Goal: Task Accomplishment & Management: Complete application form

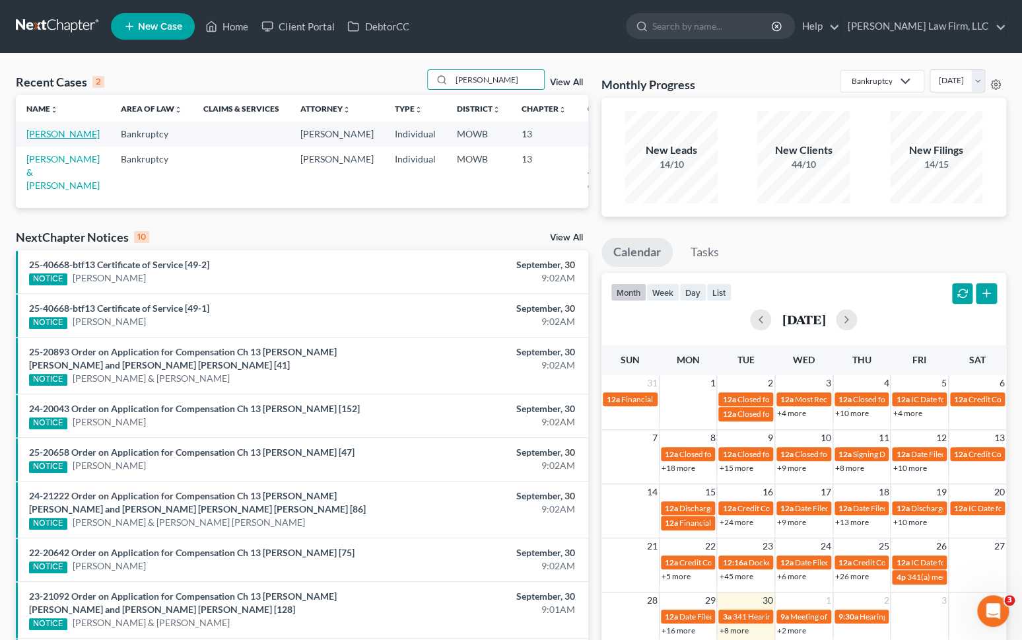
type input "[PERSON_NAME]"
click at [33, 139] on link "[PERSON_NAME]" at bounding box center [62, 133] width 73 height 11
select select "1"
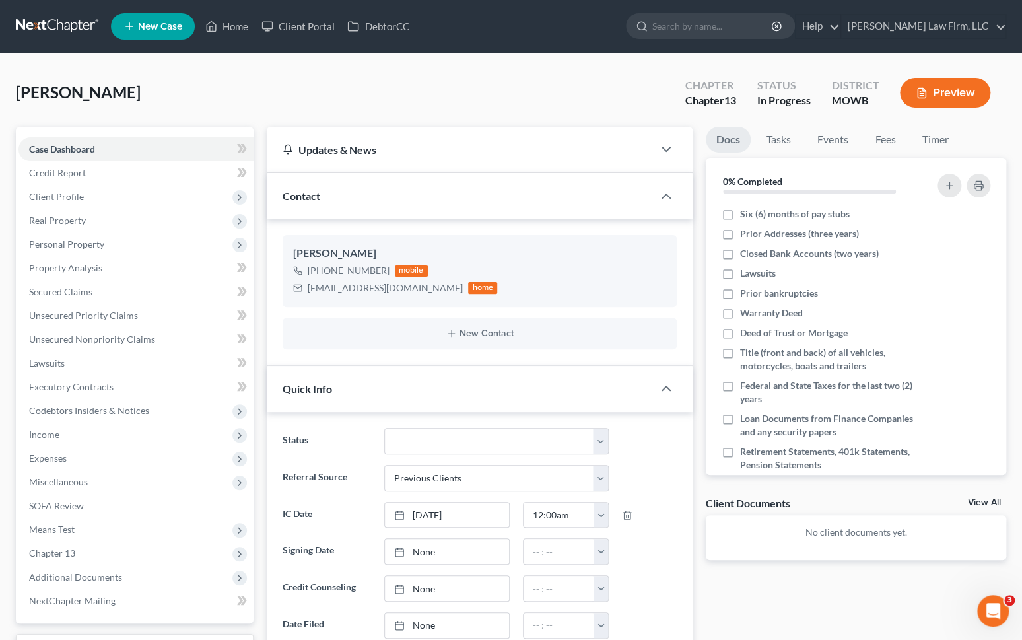
click at [940, 94] on button "Preview" at bounding box center [945, 93] width 90 height 30
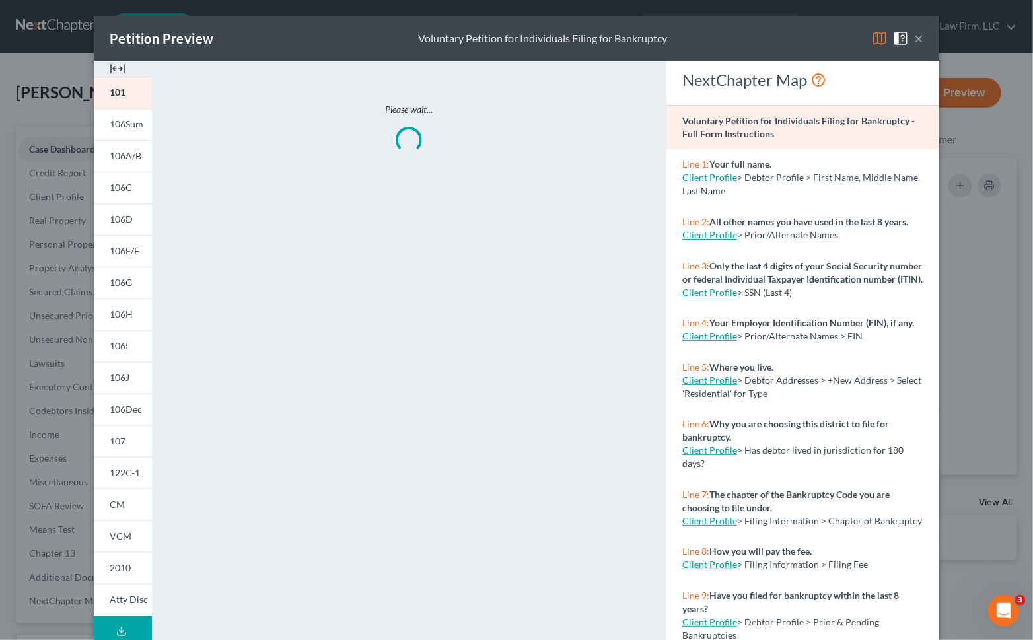
click at [110, 627] on button "Download Draft" at bounding box center [123, 631] width 58 height 30
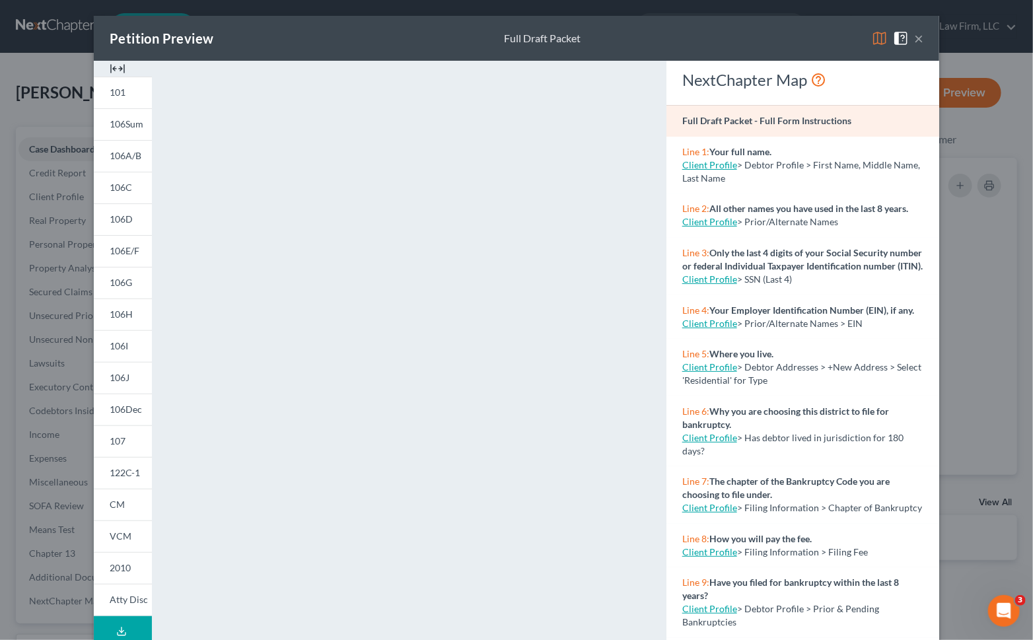
click at [71, 282] on div "Petition Preview Full Draft Packet × 101 106Sum 106A/B 106C 106D 106E/F 106G 10…" at bounding box center [516, 320] width 1033 height 640
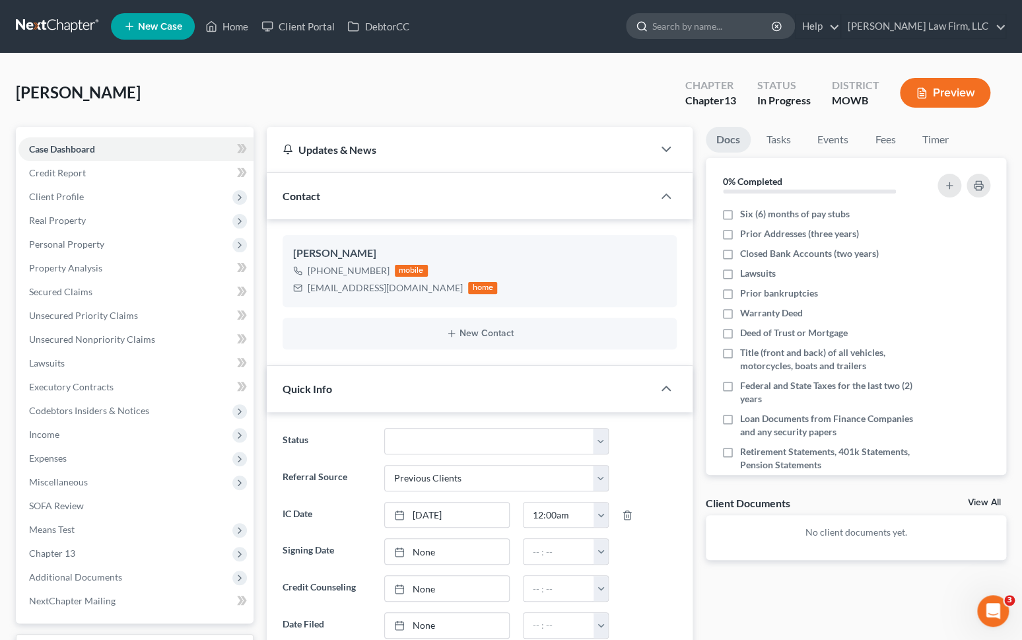
click at [756, 30] on input "search" at bounding box center [712, 26] width 121 height 24
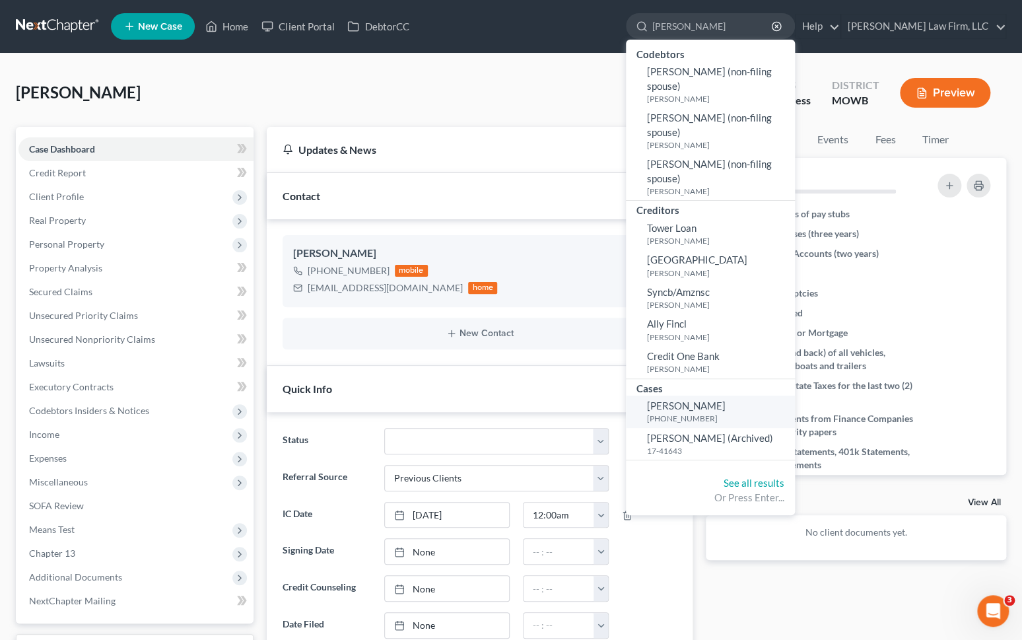
type input "[PERSON_NAME]"
click at [775, 420] on small "[PHONE_NUMBER]" at bounding box center [719, 418] width 145 height 11
select select "4"
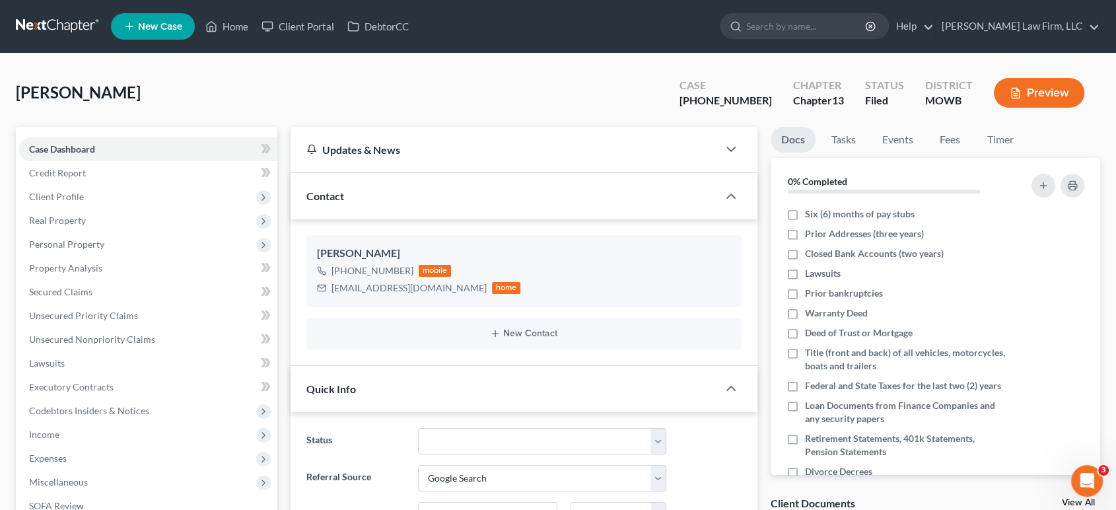
scroll to position [1729, 0]
click at [817, 30] on input "search" at bounding box center [806, 26] width 121 height 24
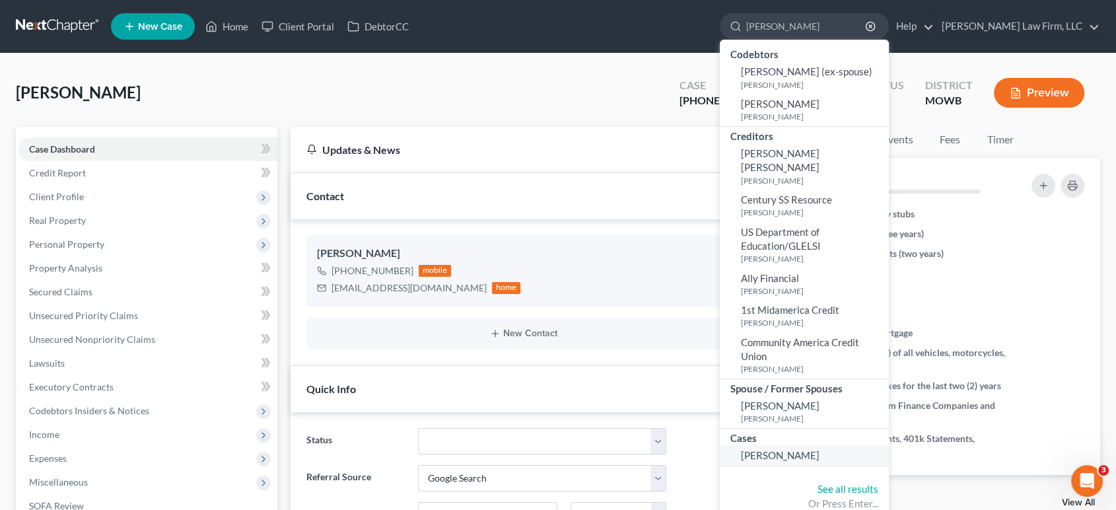
type input "[PERSON_NAME]"
click at [818, 449] on span "[PERSON_NAME]" at bounding box center [780, 455] width 79 height 12
select select "4"
select select "1"
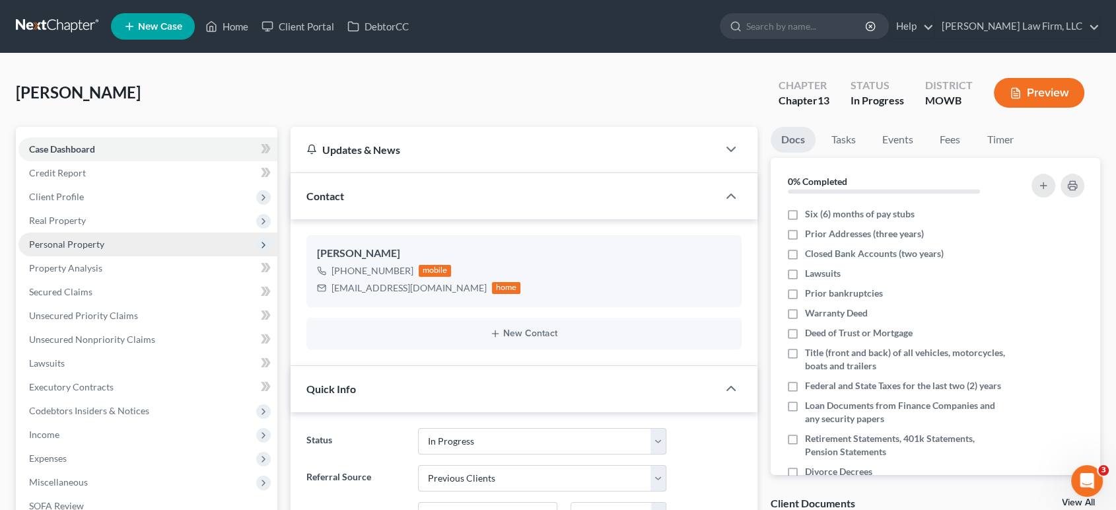
click at [136, 247] on span "Personal Property" at bounding box center [147, 244] width 259 height 24
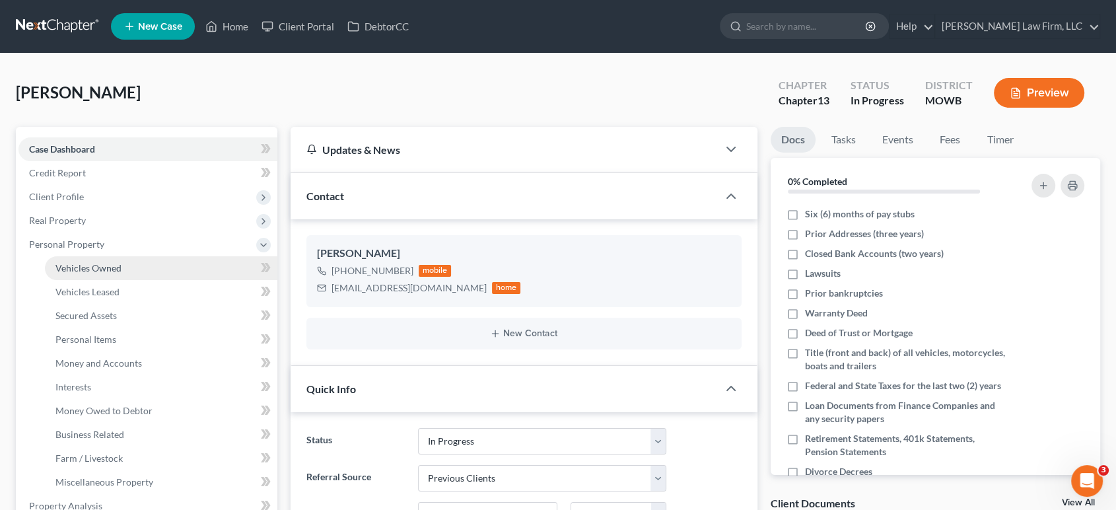
click at [127, 274] on link "Vehicles Owned" at bounding box center [161, 268] width 232 height 24
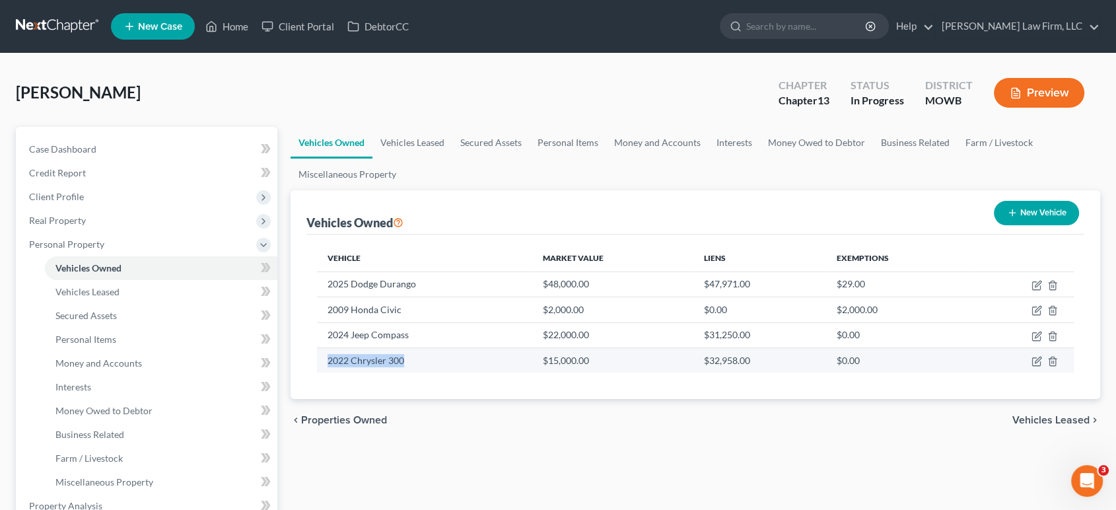
drag, startPoint x: 404, startPoint y: 361, endPoint x: 327, endPoint y: 368, distance: 77.5
click at [327, 368] on td "2022 Chrysler 300" at bounding box center [424, 359] width 215 height 25
copy td "2022 Chrysler 300"
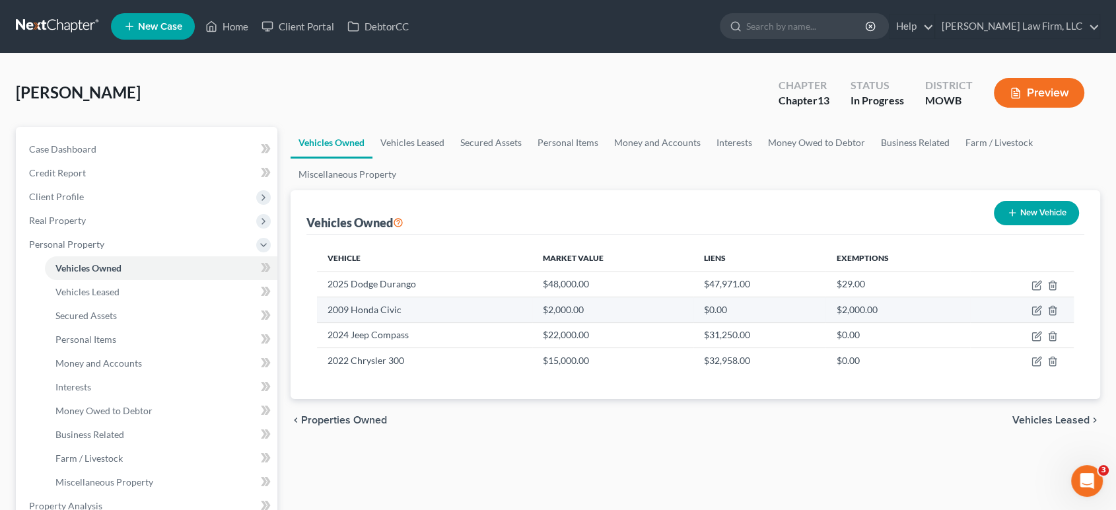
click at [460, 306] on td "2009 Honda Civic" at bounding box center [424, 309] width 215 height 25
drag, startPoint x: 327, startPoint y: 310, endPoint x: 408, endPoint y: 308, distance: 81.2
click at [408, 308] on td "2009 Honda Civic" at bounding box center [424, 309] width 215 height 25
copy td "2009 Honda Civic"
click at [315, 75] on div "[PERSON_NAME] Upgraded Chapter Chapter 13 Status In [GEOGRAPHIC_DATA] MOWB Prev…" at bounding box center [558, 97] width 1084 height 57
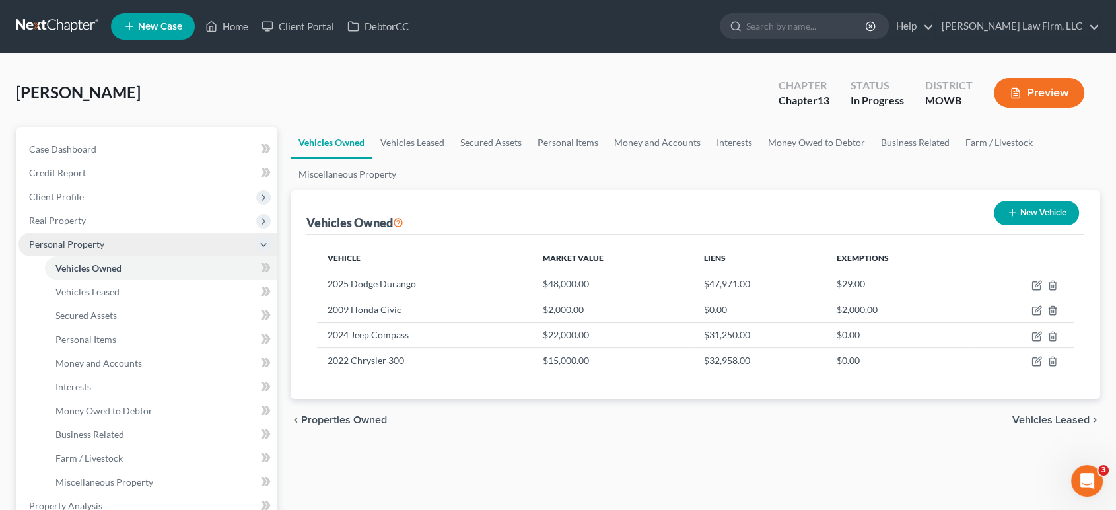
scroll to position [55, 0]
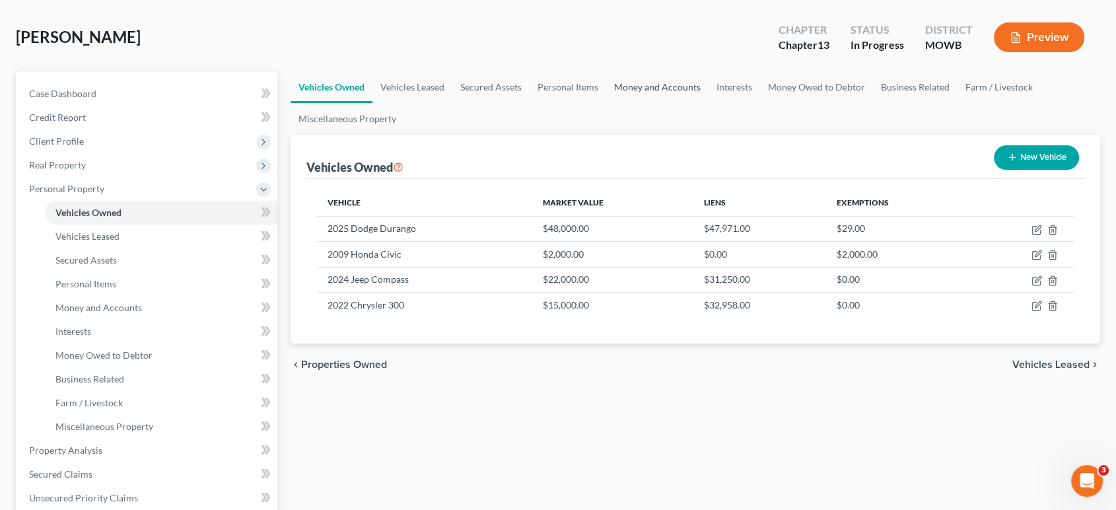
click at [631, 80] on link "Money and Accounts" at bounding box center [657, 87] width 102 height 32
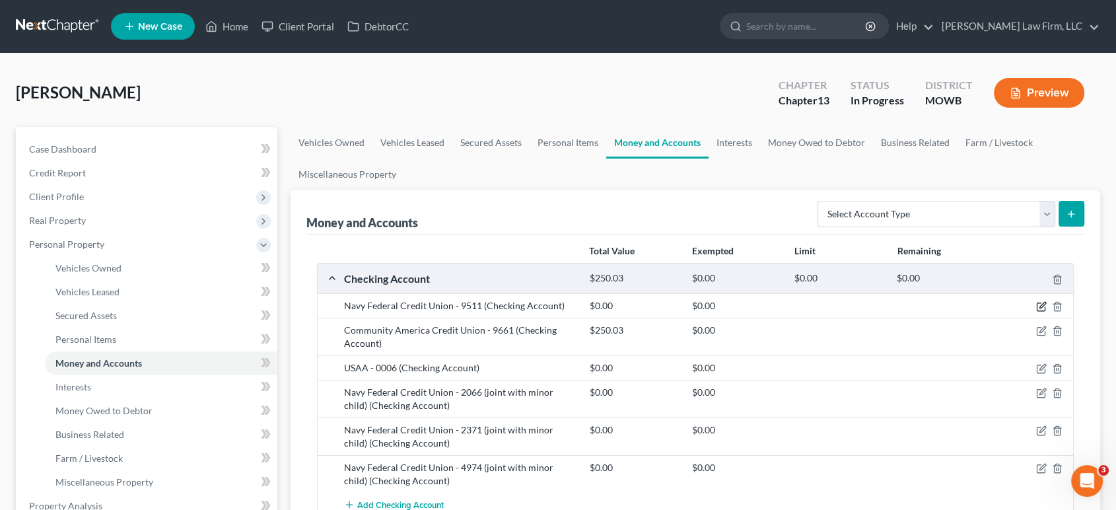
click at [1032, 306] on icon "button" at bounding box center [1041, 306] width 11 height 11
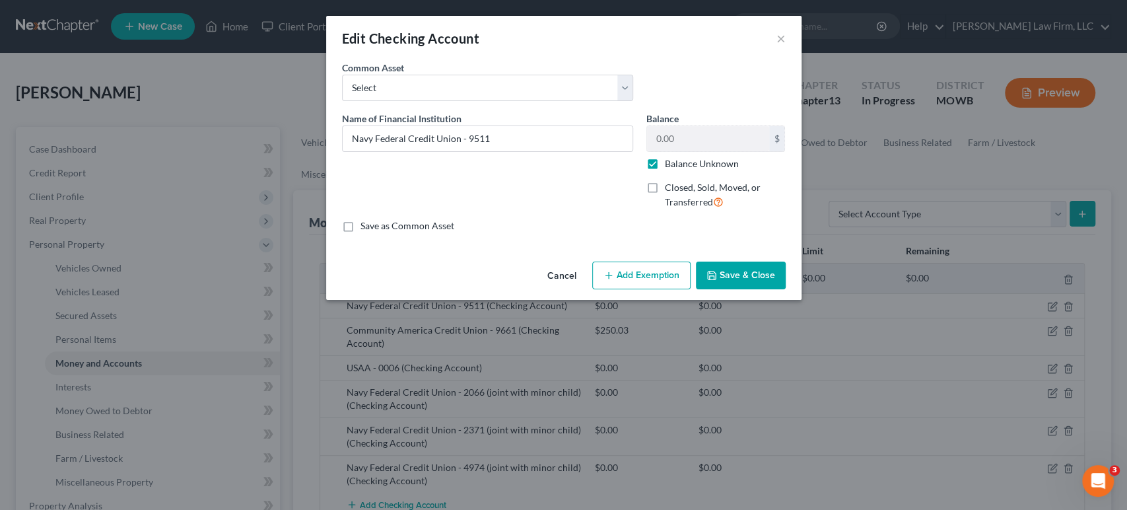
click at [671, 167] on label "Balance Unknown" at bounding box center [702, 163] width 74 height 13
click at [671, 166] on input "Balance Unknown" at bounding box center [674, 161] width 9 height 9
checkbox input "false"
click at [729, 264] on button "Save & Close" at bounding box center [741, 276] width 90 height 28
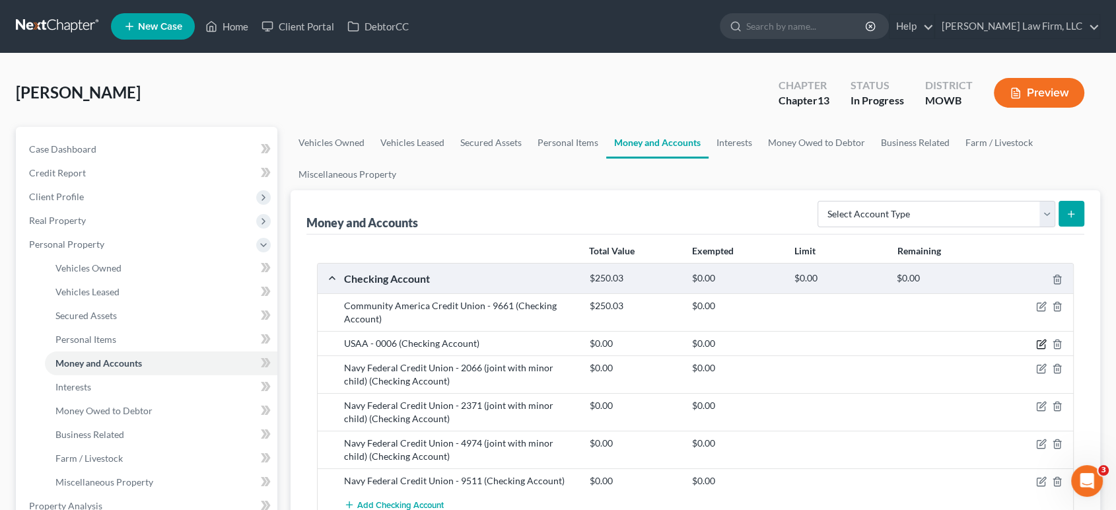
click at [1032, 343] on icon "button" at bounding box center [1041, 344] width 11 height 11
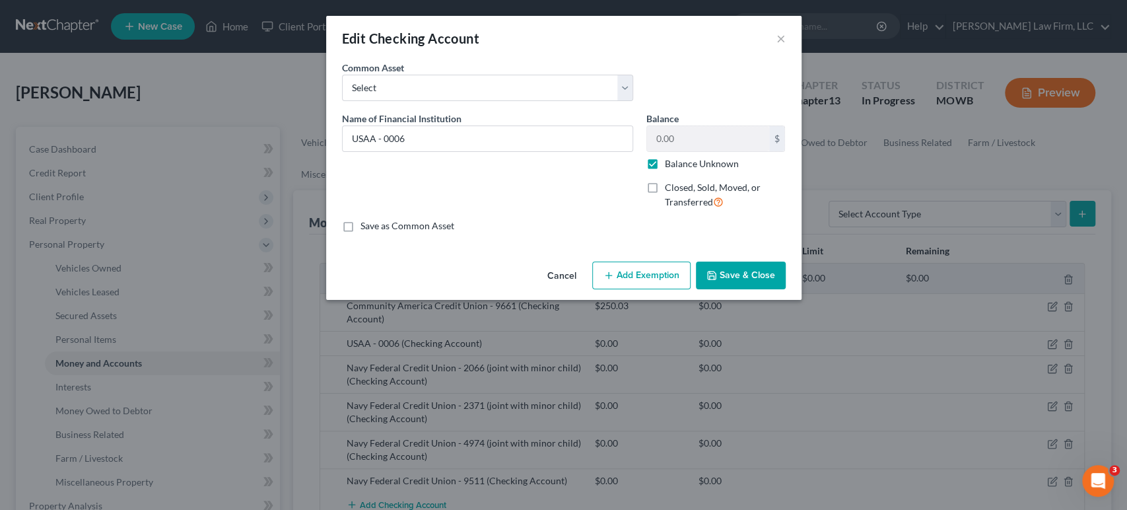
click at [697, 157] on label "Balance Unknown" at bounding box center [702, 163] width 74 height 13
click at [679, 157] on input "Balance Unknown" at bounding box center [674, 161] width 9 height 9
checkbox input "false"
click at [747, 262] on button "Save & Close" at bounding box center [741, 276] width 90 height 28
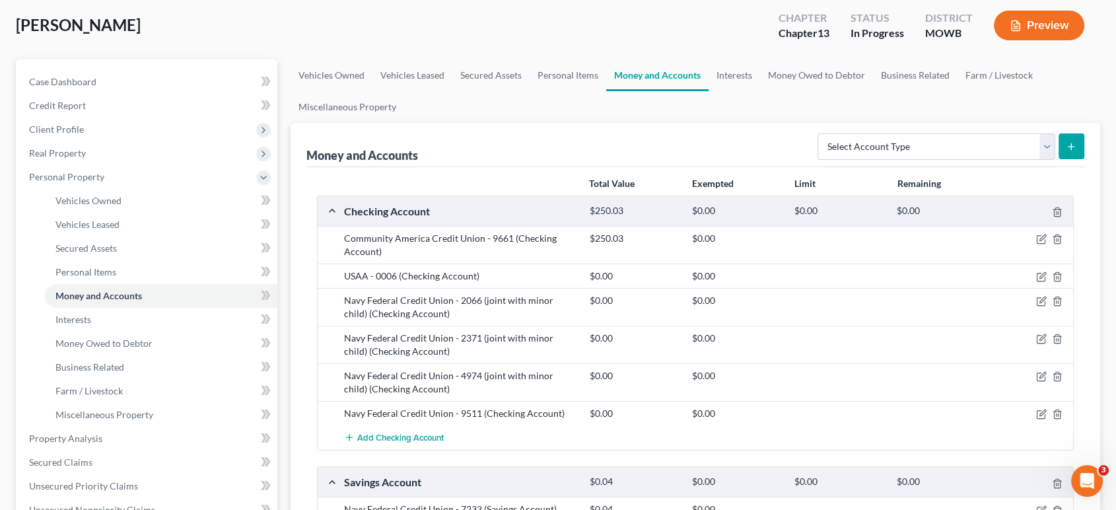
scroll to position [85, 0]
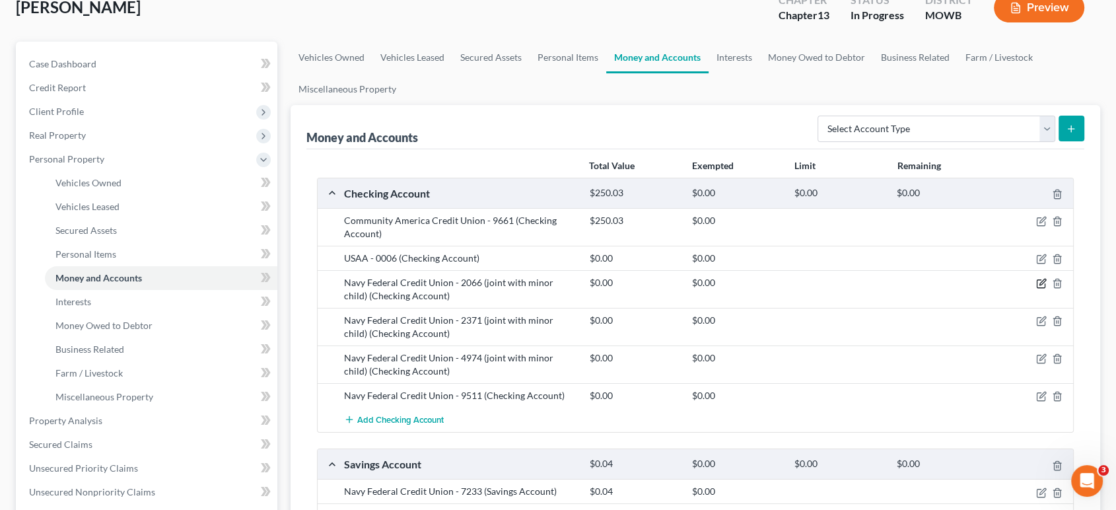
click at [1032, 282] on icon "button" at bounding box center [1042, 282] width 6 height 6
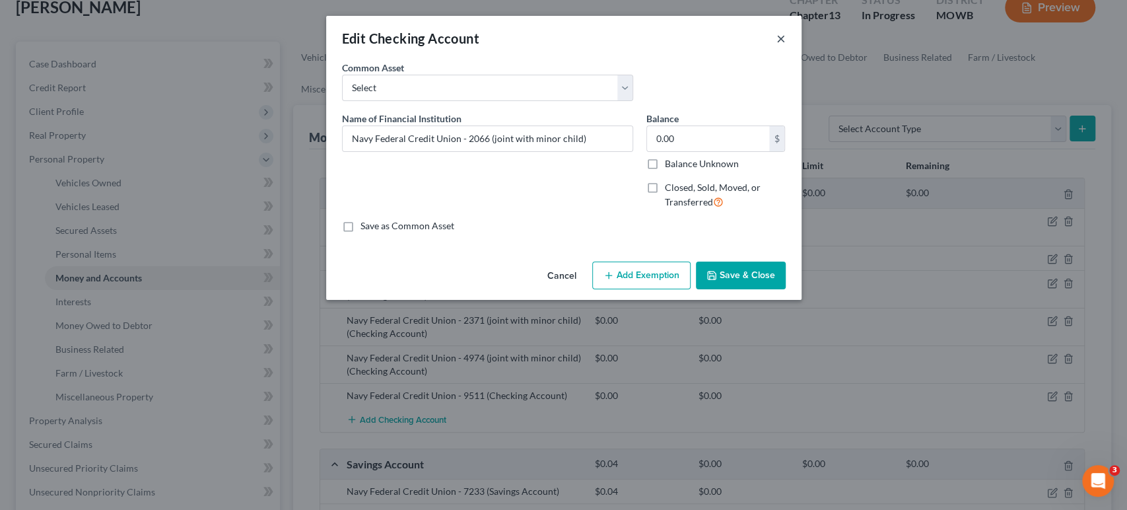
click at [782, 41] on button "×" at bounding box center [781, 38] width 9 height 16
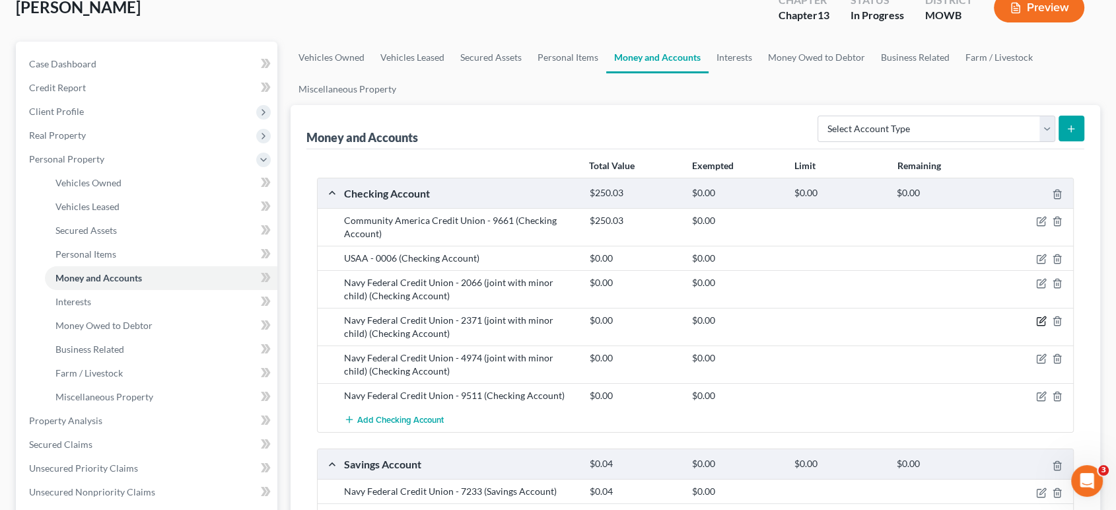
click at [1032, 321] on icon "button" at bounding box center [1041, 321] width 11 height 11
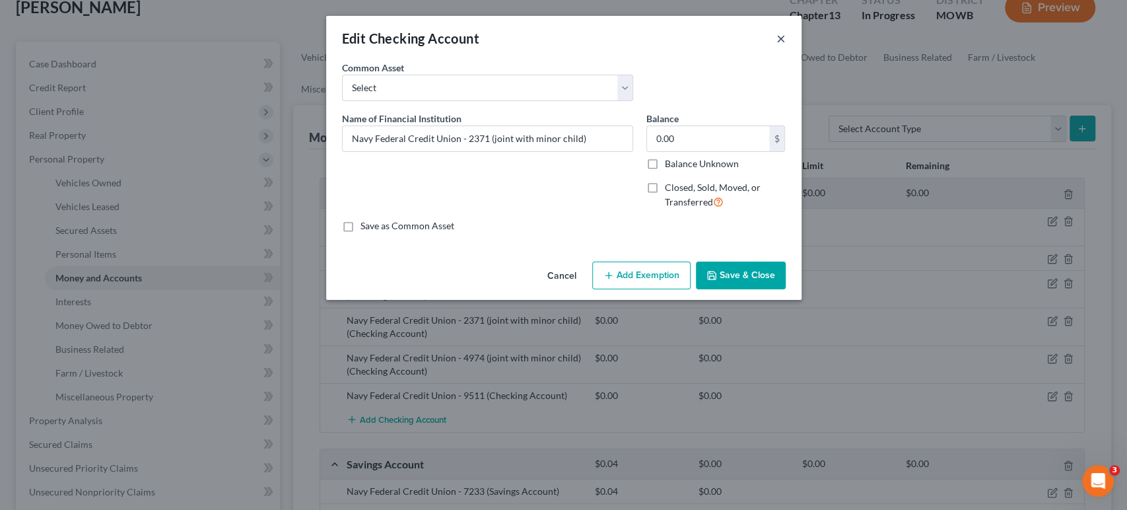
click at [777, 44] on button "×" at bounding box center [781, 38] width 9 height 16
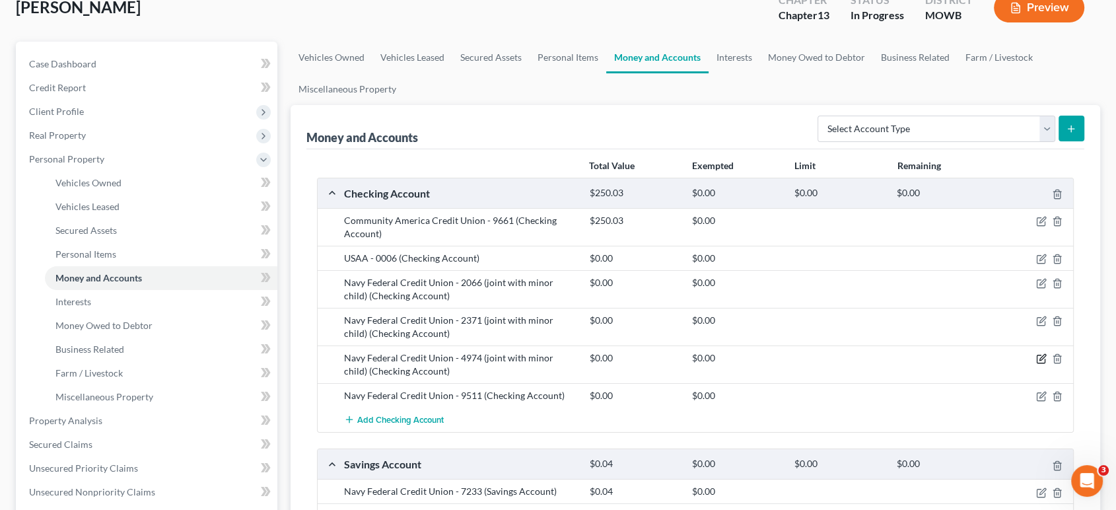
click at [1032, 355] on icon "button" at bounding box center [1041, 359] width 8 height 8
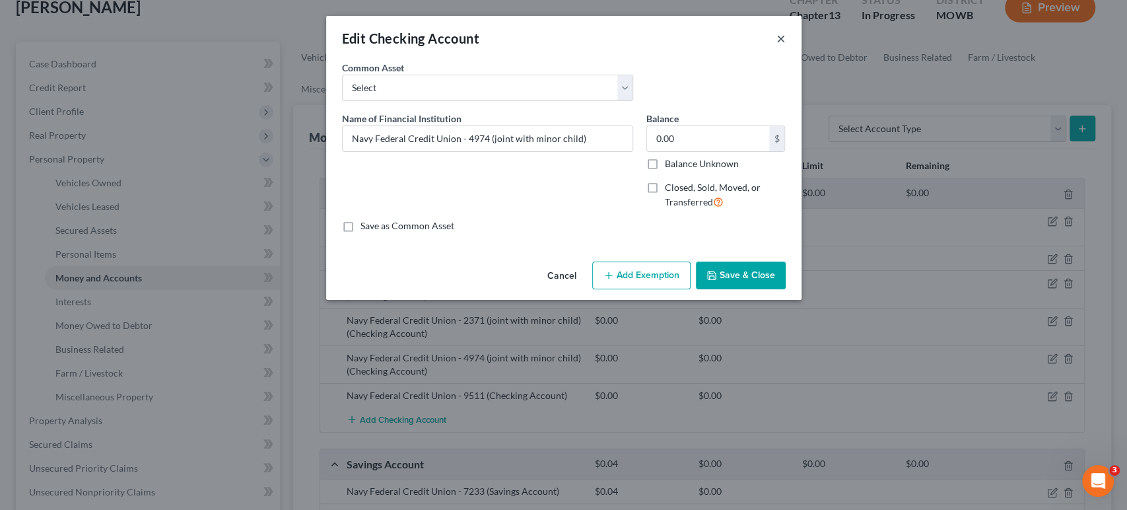
click at [777, 46] on button "×" at bounding box center [781, 38] width 9 height 16
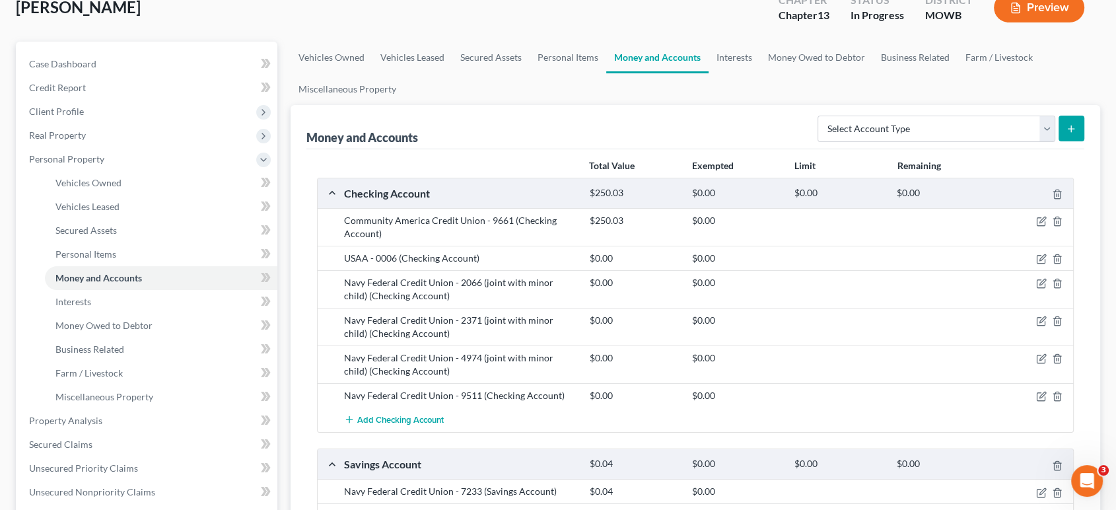
scroll to position [158, 0]
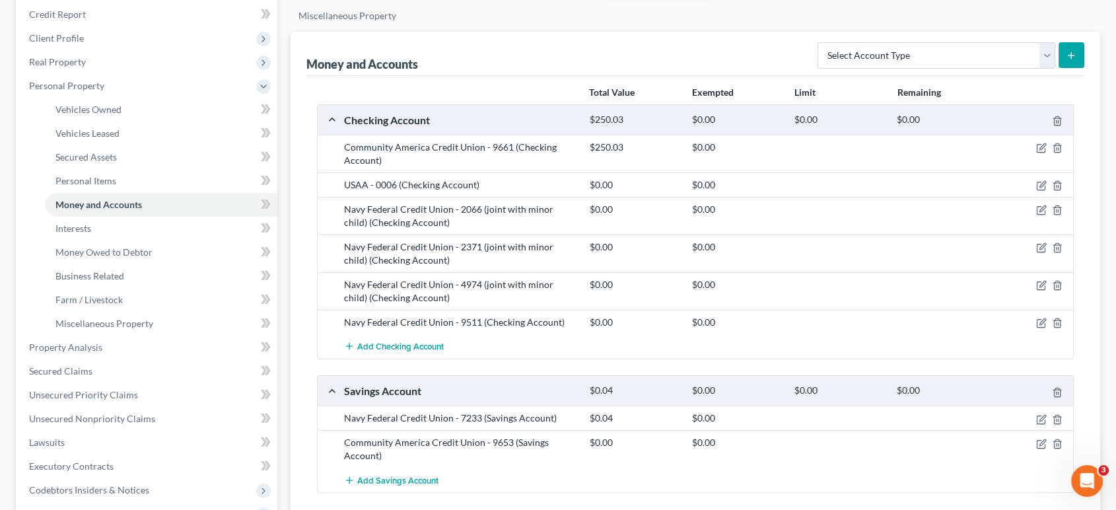
click at [1032, 322] on div at bounding box center [1034, 322] width 82 height 13
click at [1032, 322] on icon "button" at bounding box center [1041, 323] width 11 height 11
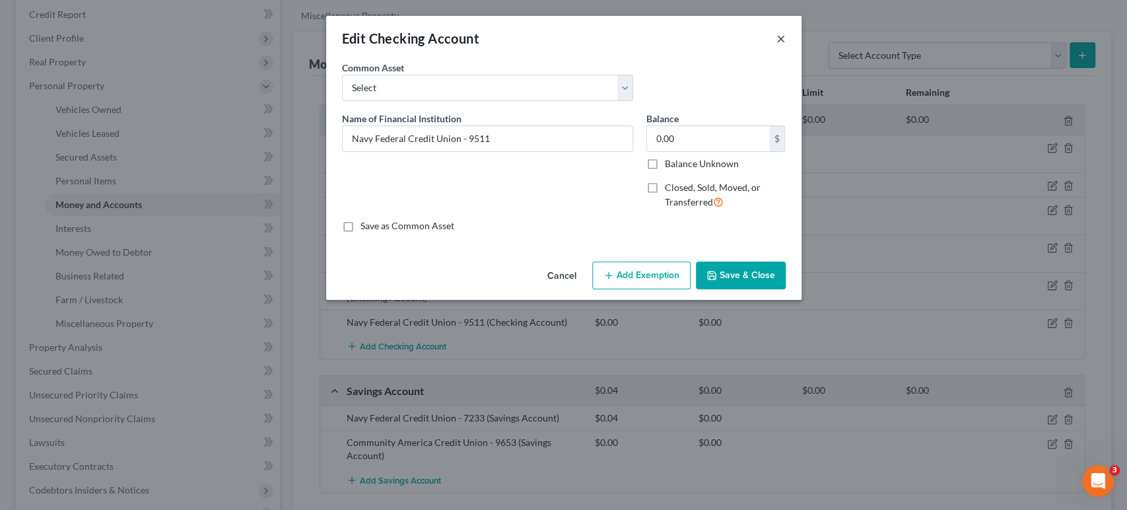
click at [780, 44] on button "×" at bounding box center [781, 38] width 9 height 16
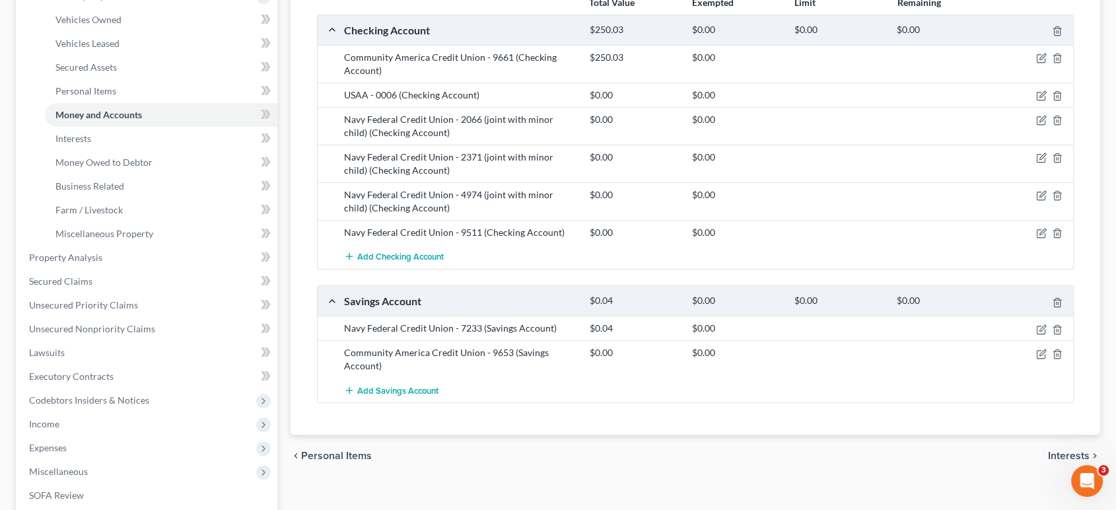
scroll to position [250, 0]
click at [1032, 353] on icon "button" at bounding box center [1041, 352] width 11 height 11
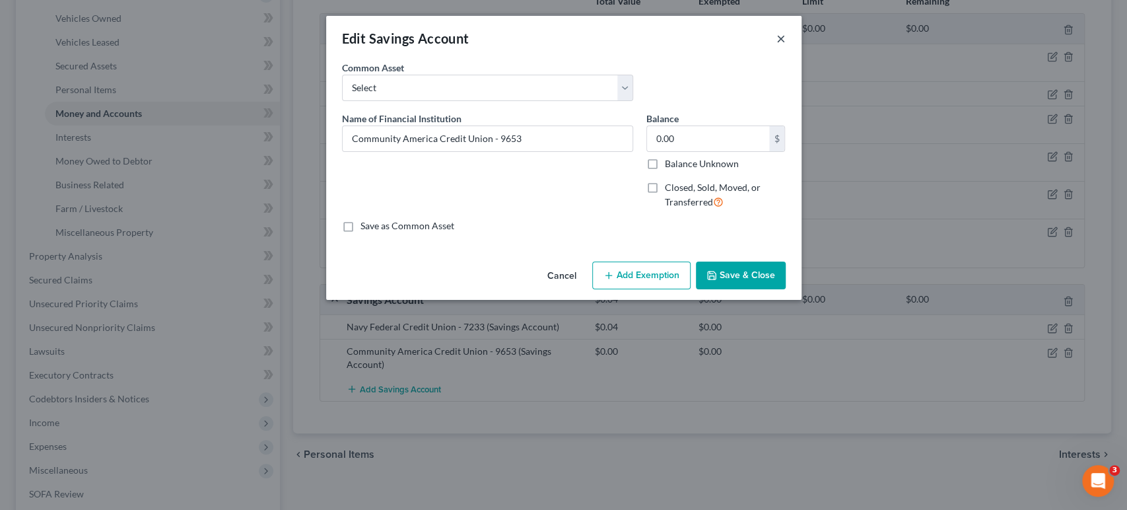
click at [783, 44] on button "×" at bounding box center [781, 38] width 9 height 16
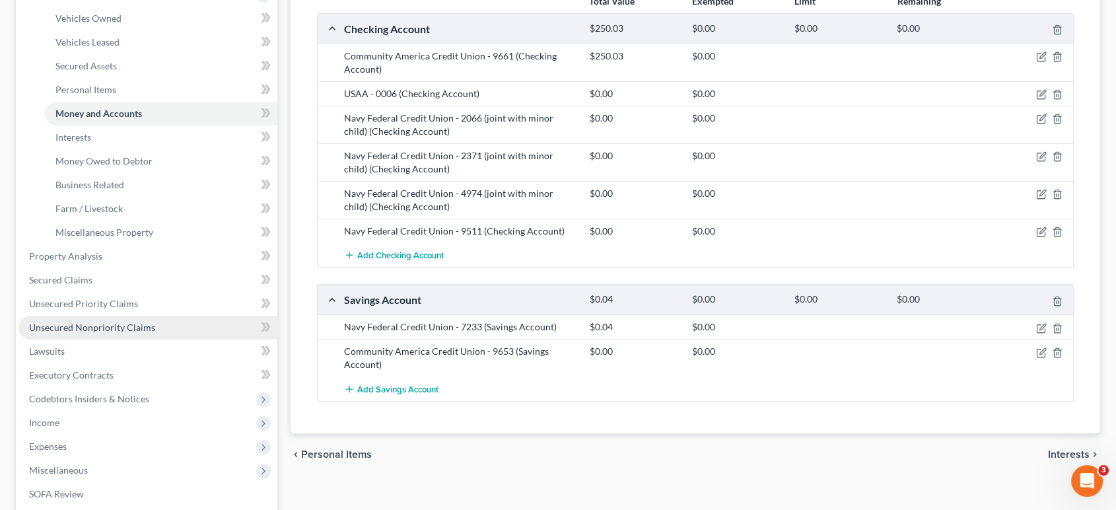
click at [158, 330] on link "Unsecured Nonpriority Claims" at bounding box center [147, 328] width 259 height 24
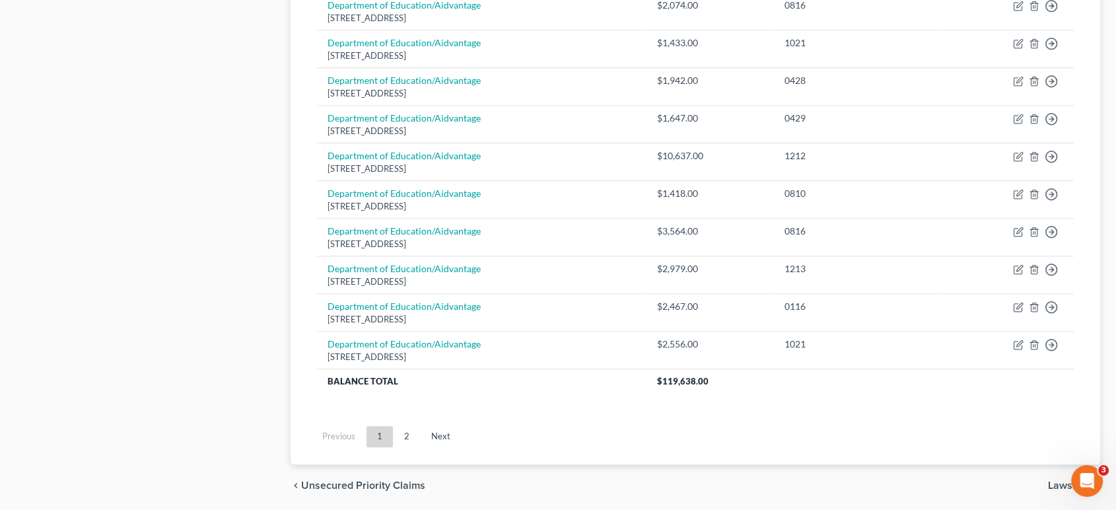
scroll to position [969, 0]
click at [412, 427] on link "2" at bounding box center [407, 435] width 26 height 21
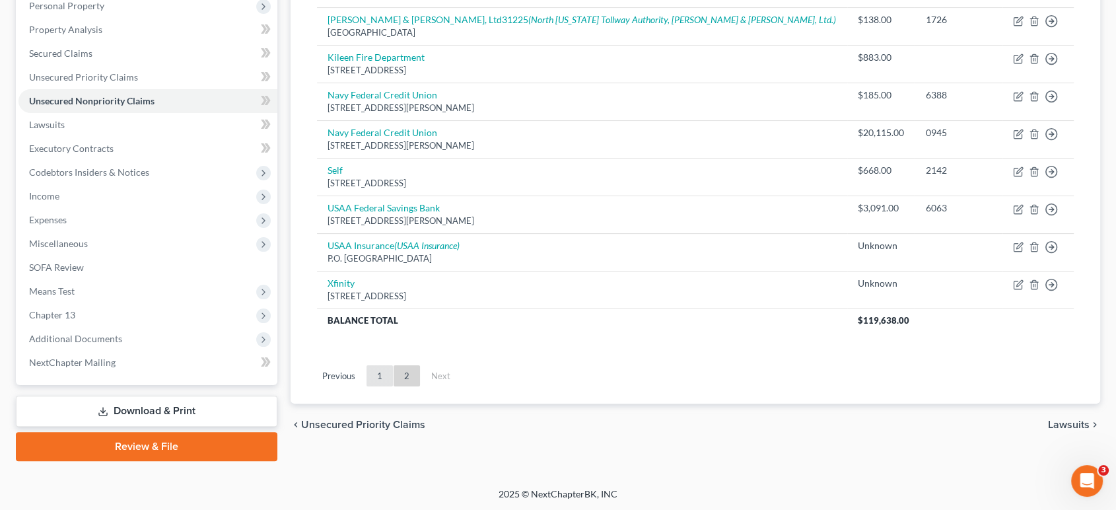
click at [376, 368] on link "1" at bounding box center [380, 375] width 26 height 21
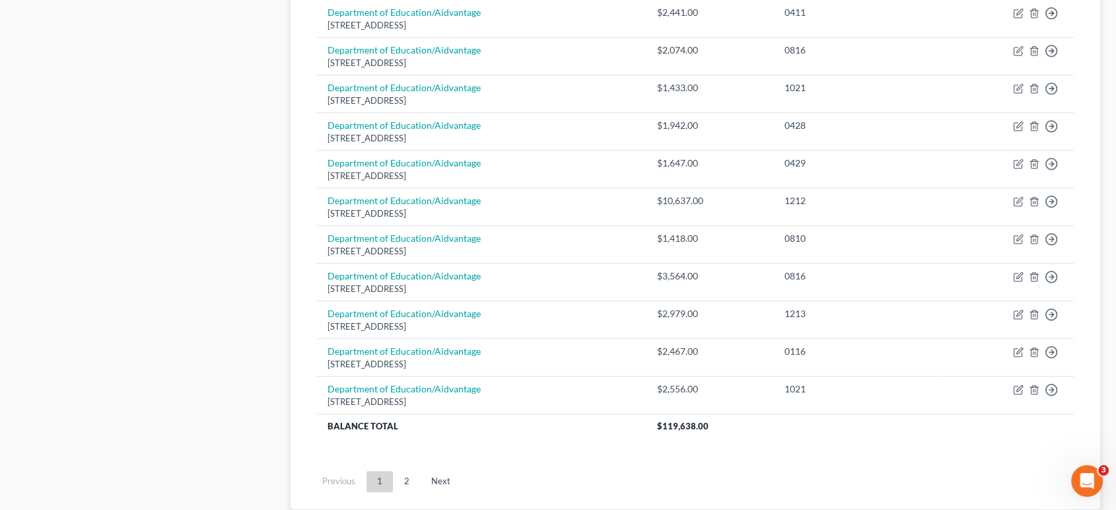
scroll to position [924, 0]
click at [405, 475] on link "2" at bounding box center [407, 480] width 26 height 21
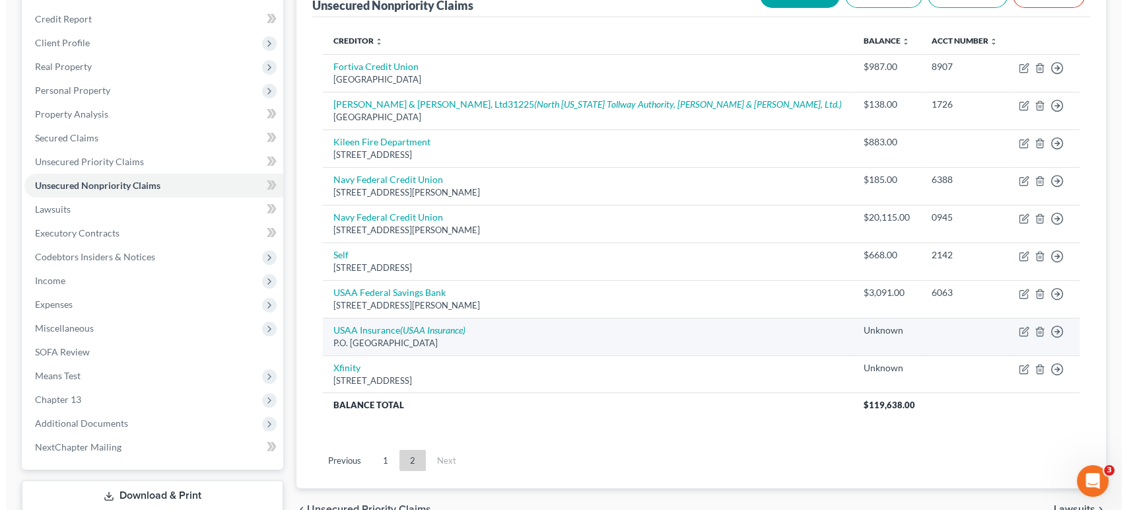
scroll to position [153, 0]
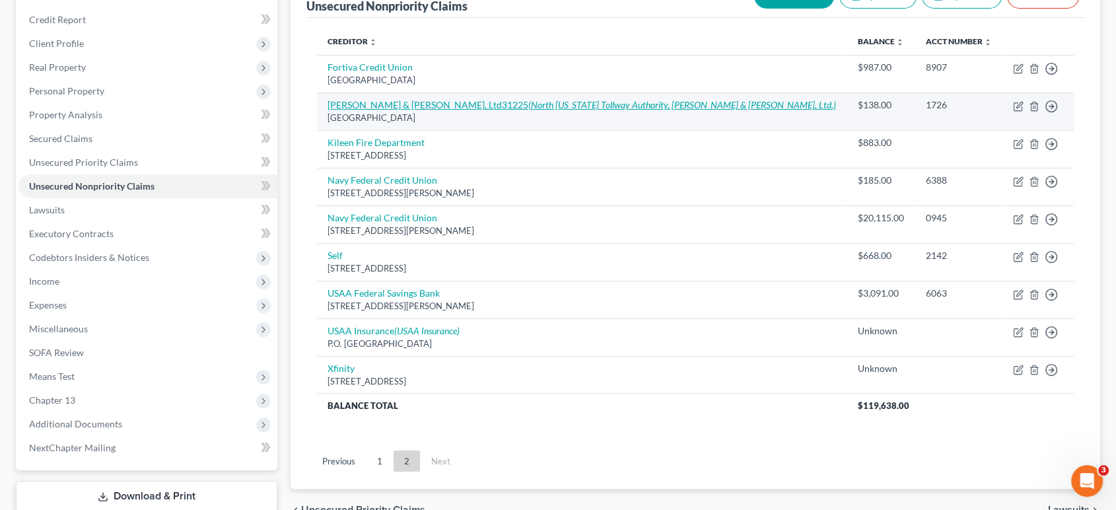
click at [528, 106] on icon "(North [US_STATE] Tollway Authority, [PERSON_NAME] & [PERSON_NAME], Ltd.)" at bounding box center [682, 104] width 308 height 11
select select "14"
select select "1"
select select "0"
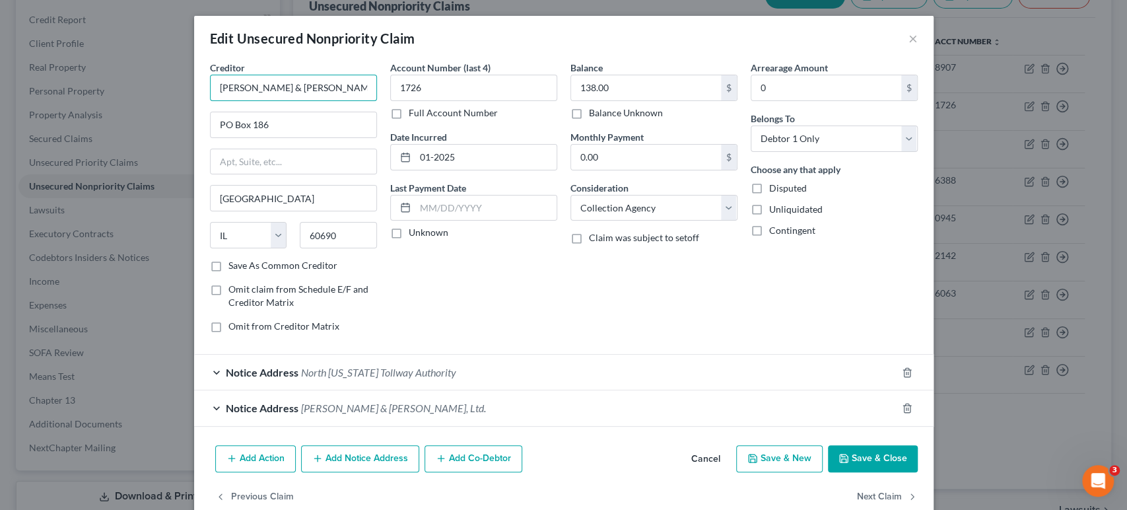
drag, startPoint x: 331, startPoint y: 88, endPoint x: 102, endPoint y: 84, distance: 228.5
click at [102, 84] on div "Edit Unsecured Nonpriority Claim × Creditor * [PERSON_NAME] & [PERSON_NAME], Lt…" at bounding box center [563, 255] width 1127 height 510
click at [315, 93] on input "[PERSON_NAME] & [PERSON_NAME], Ltd31225" at bounding box center [293, 88] width 167 height 26
click at [333, 93] on input "[PERSON_NAME] & [PERSON_NAME], Ltd31225" at bounding box center [293, 88] width 167 height 26
type input "[PERSON_NAME] & [PERSON_NAME], Ltd."
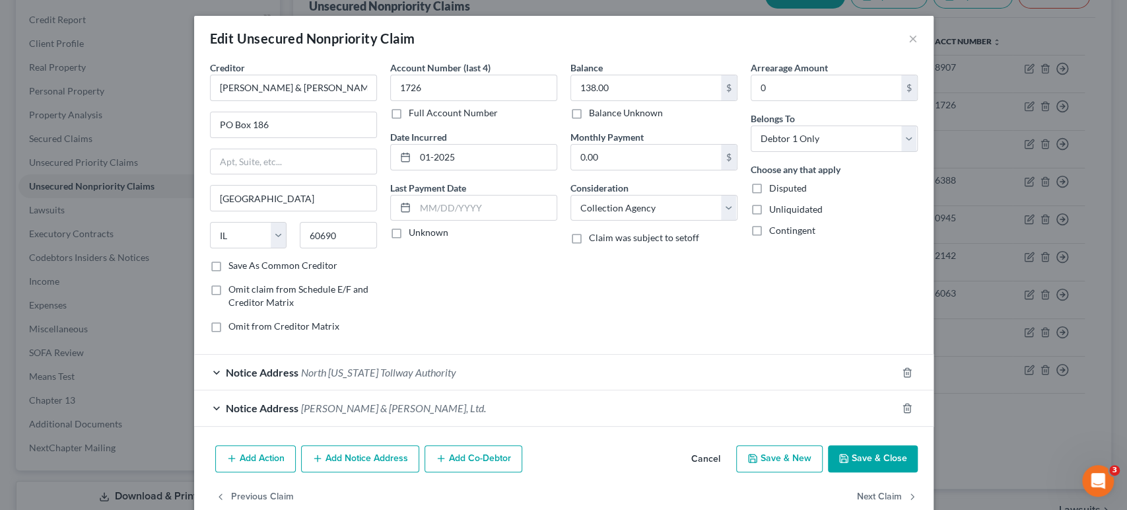
click at [530, 407] on div "Notice Address [PERSON_NAME] & [PERSON_NAME], Ltd." at bounding box center [545, 407] width 703 height 35
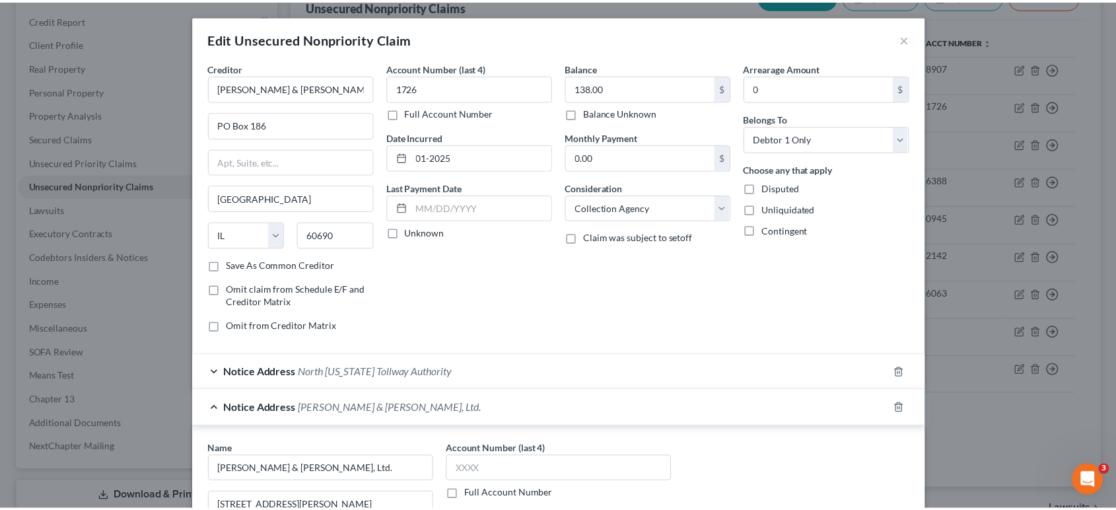
scroll to position [273, 0]
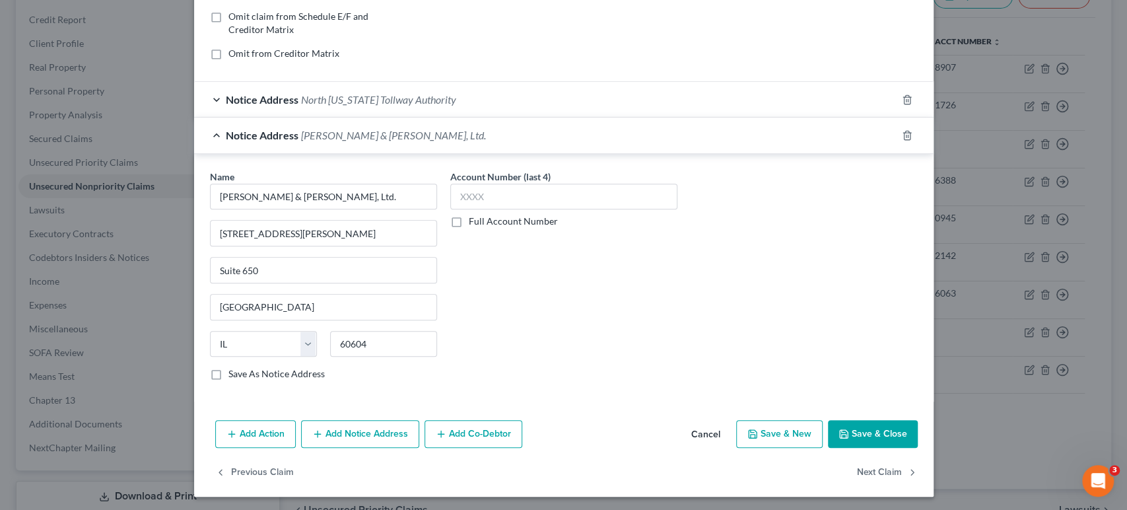
click at [874, 431] on button "Save & Close" at bounding box center [873, 434] width 90 height 28
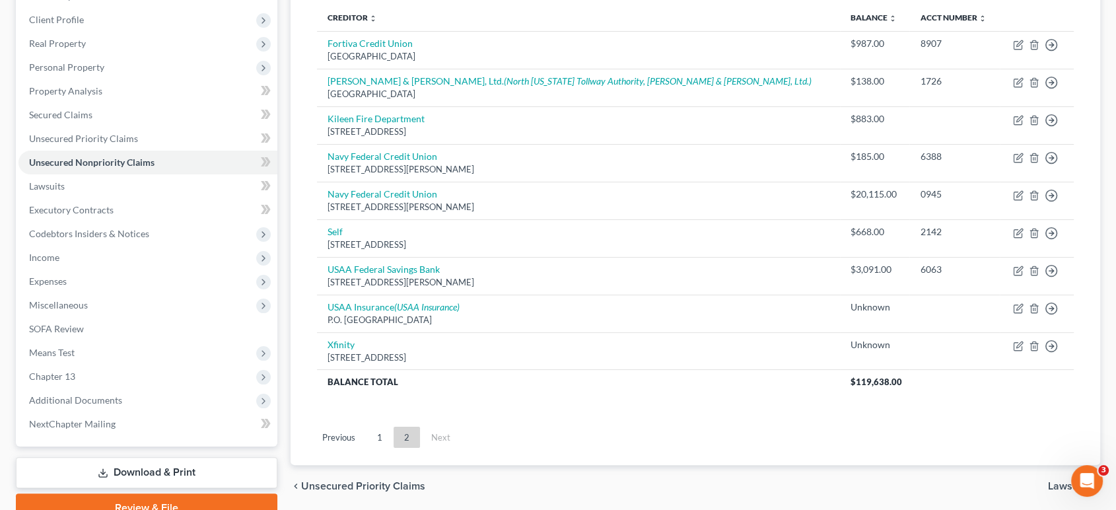
scroll to position [23, 0]
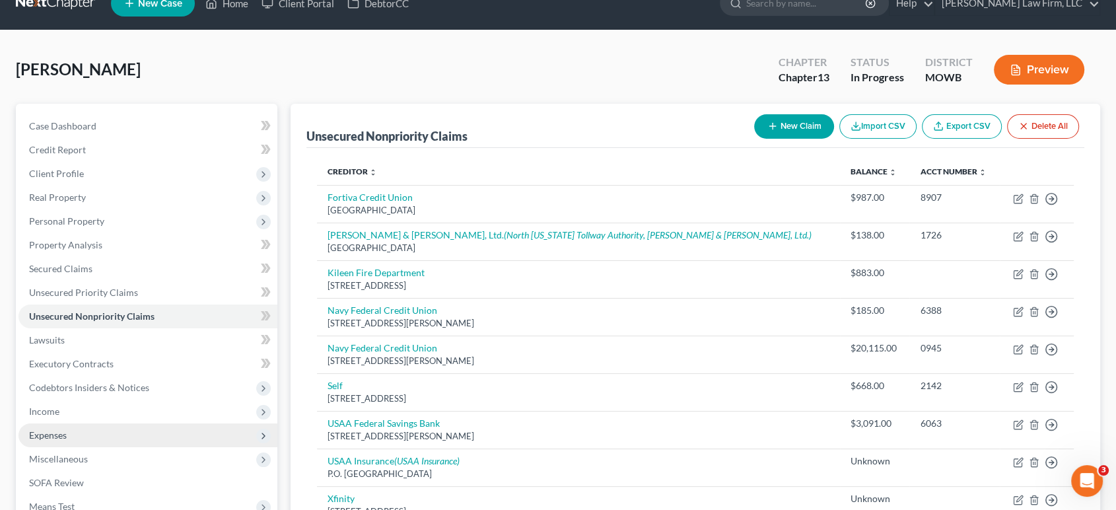
click at [54, 440] on span "Expenses" at bounding box center [147, 435] width 259 height 24
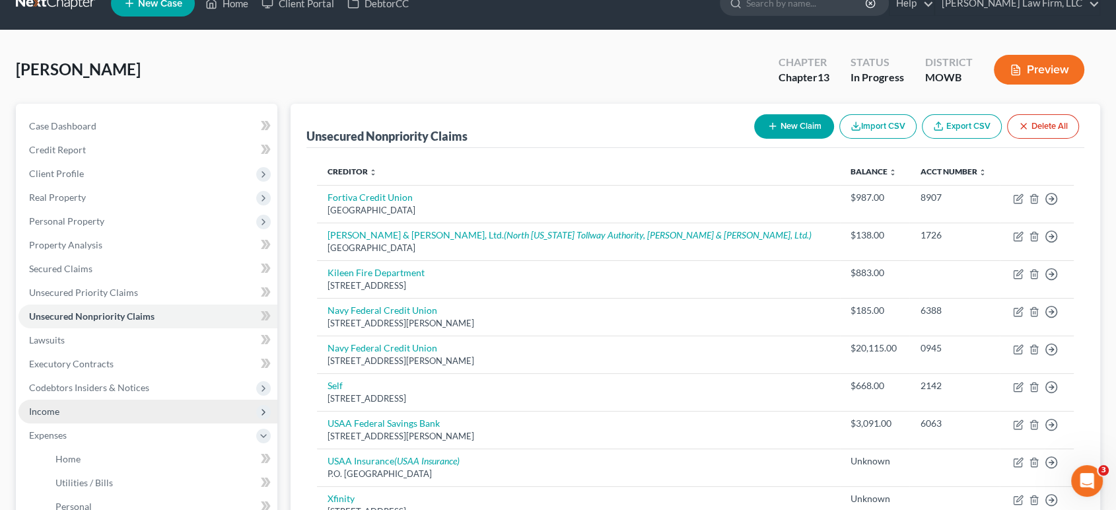
scroll to position [143, 0]
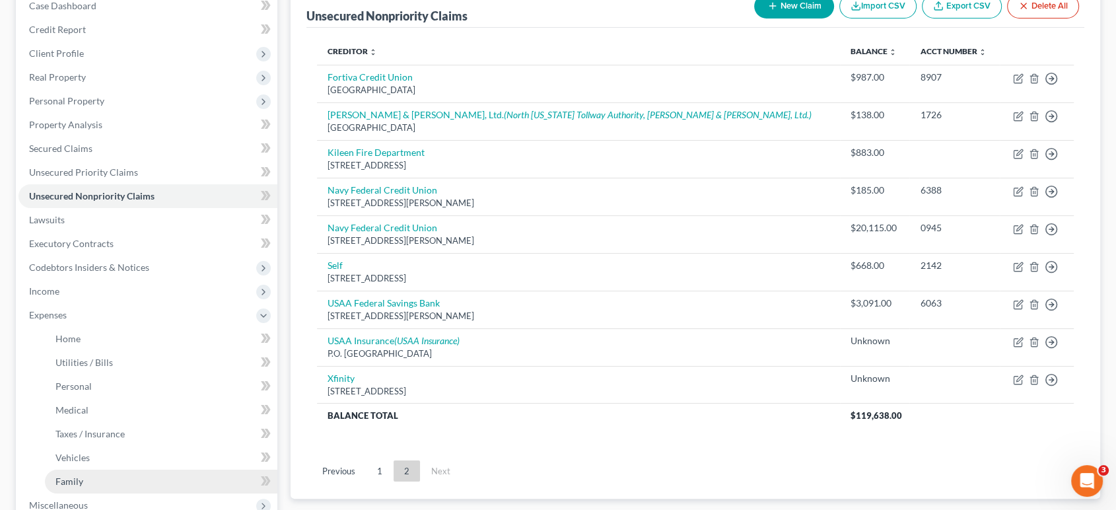
click at [111, 483] on link "Family" at bounding box center [161, 482] width 232 height 24
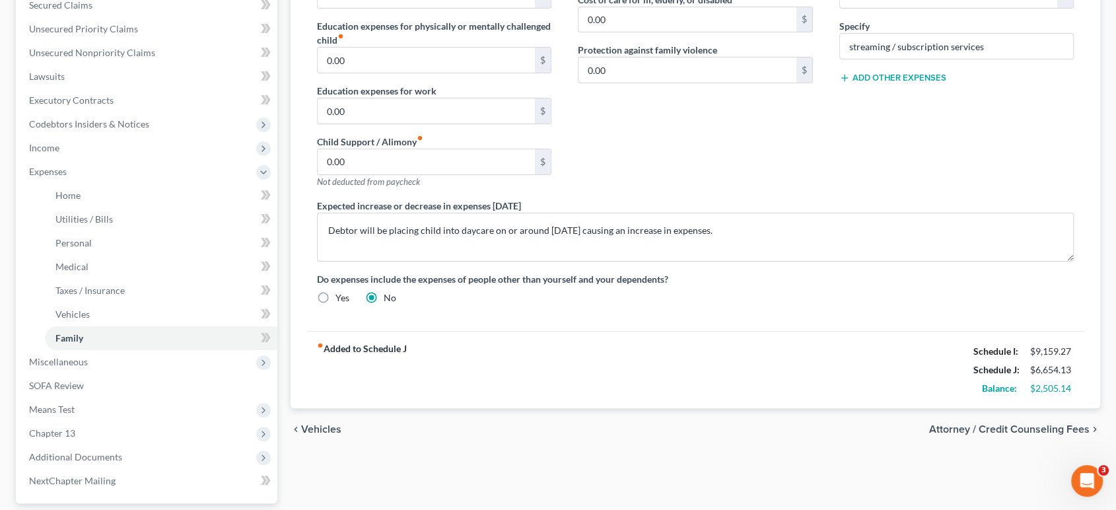
scroll to position [287, 0]
click at [109, 394] on link "SOFA Review" at bounding box center [147, 385] width 259 height 24
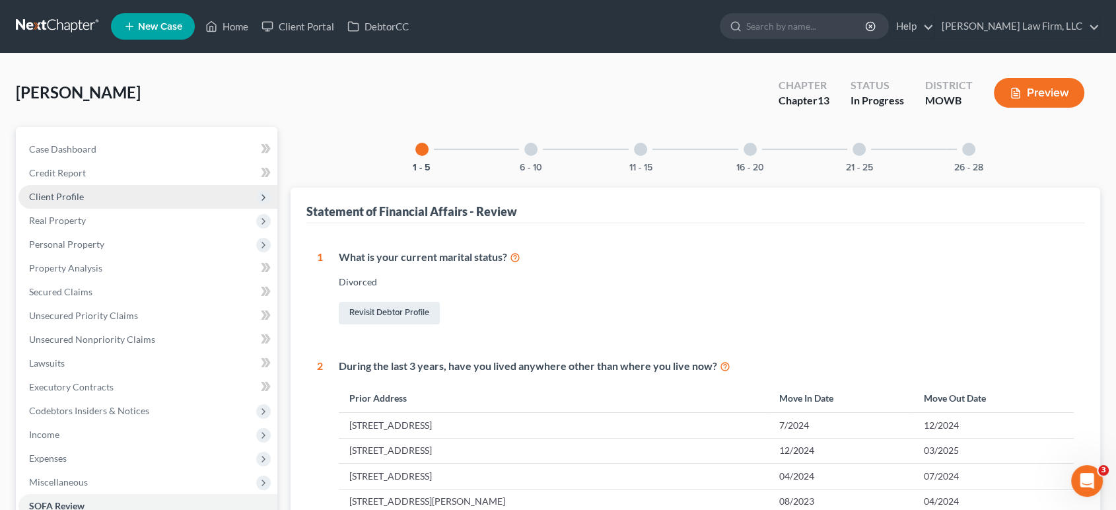
click at [118, 192] on span "Client Profile" at bounding box center [147, 197] width 259 height 24
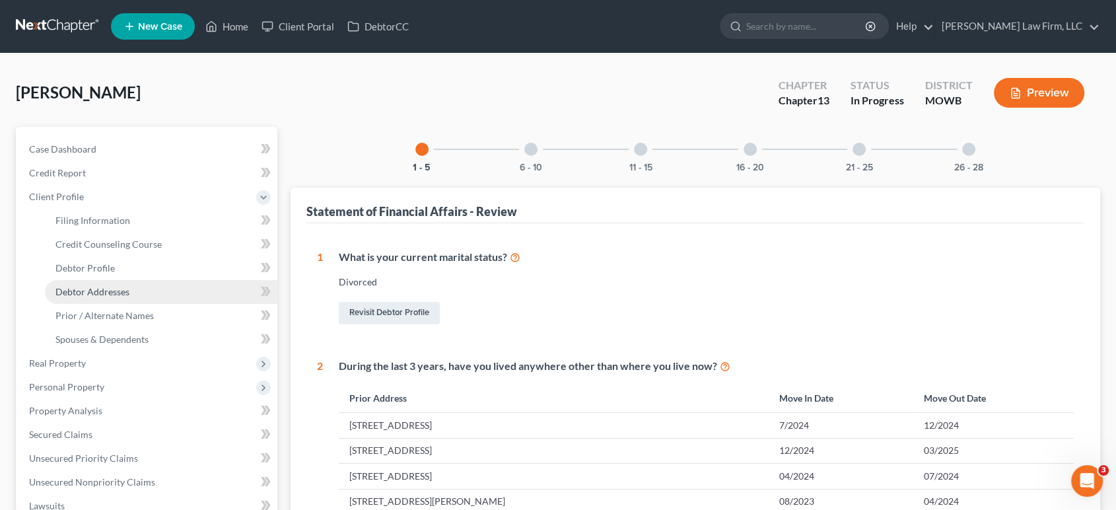
click at [122, 295] on span "Debtor Addresses" at bounding box center [92, 291] width 74 height 11
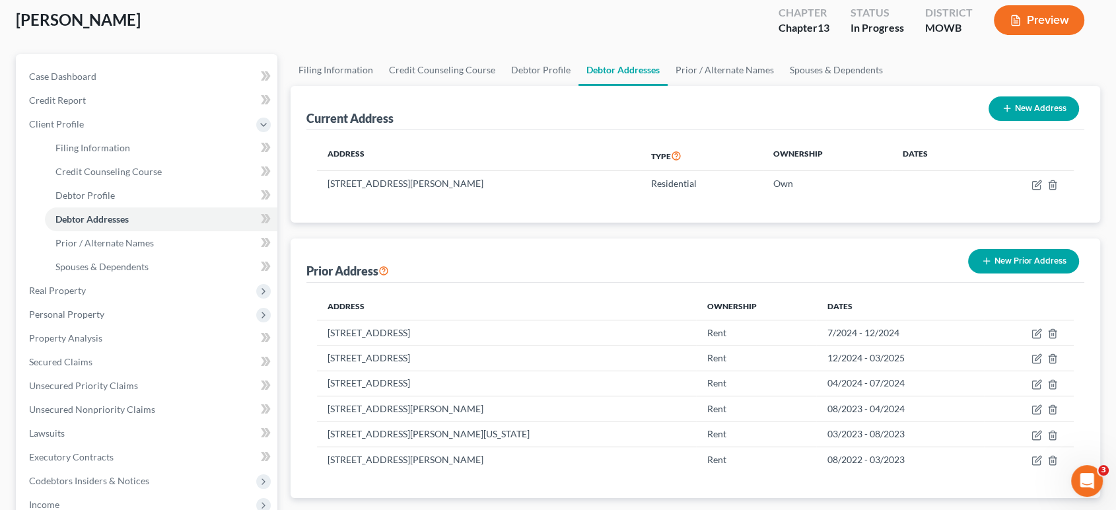
scroll to position [107, 0]
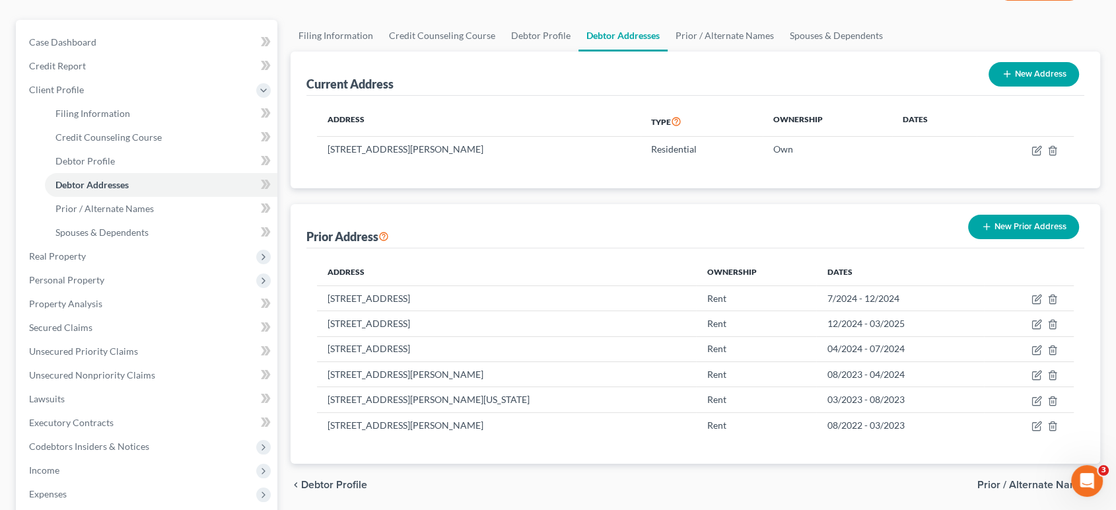
click at [983, 269] on th "Dates" at bounding box center [899, 272] width 167 height 26
click at [1032, 295] on icon "button" at bounding box center [1037, 299] width 11 height 11
select select "26"
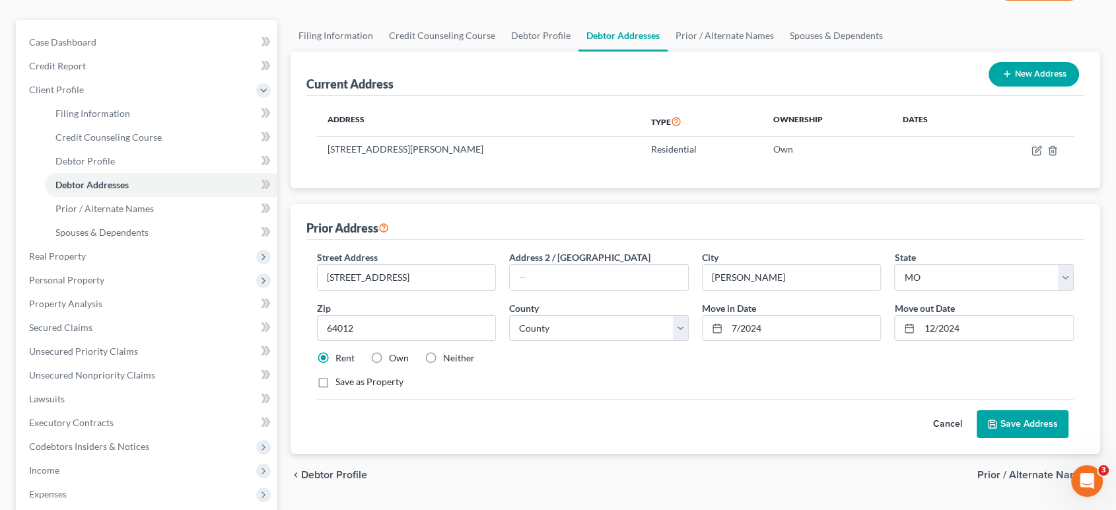
click at [948, 419] on button "Cancel" at bounding box center [948, 424] width 58 height 26
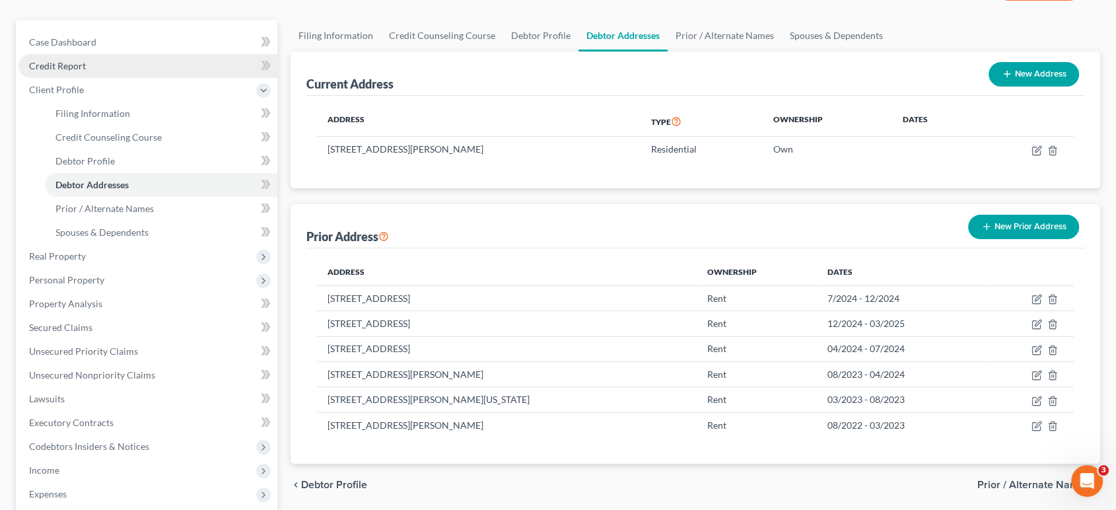
click at [118, 69] on link "Credit Report" at bounding box center [147, 66] width 259 height 24
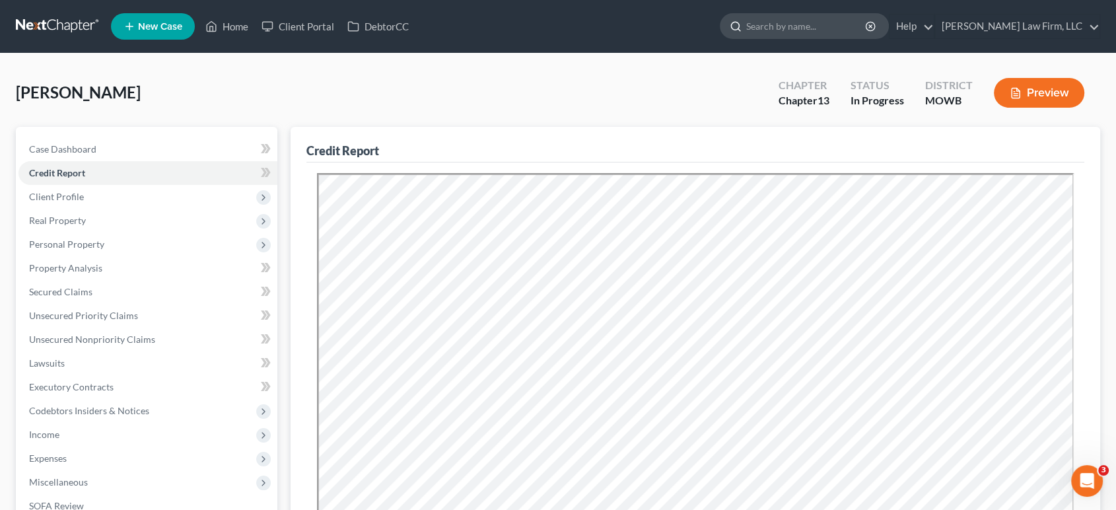
click at [837, 32] on input "search" at bounding box center [806, 26] width 121 height 24
click at [51, 36] on link at bounding box center [58, 27] width 85 height 24
